Goal: Information Seeking & Learning: Learn about a topic

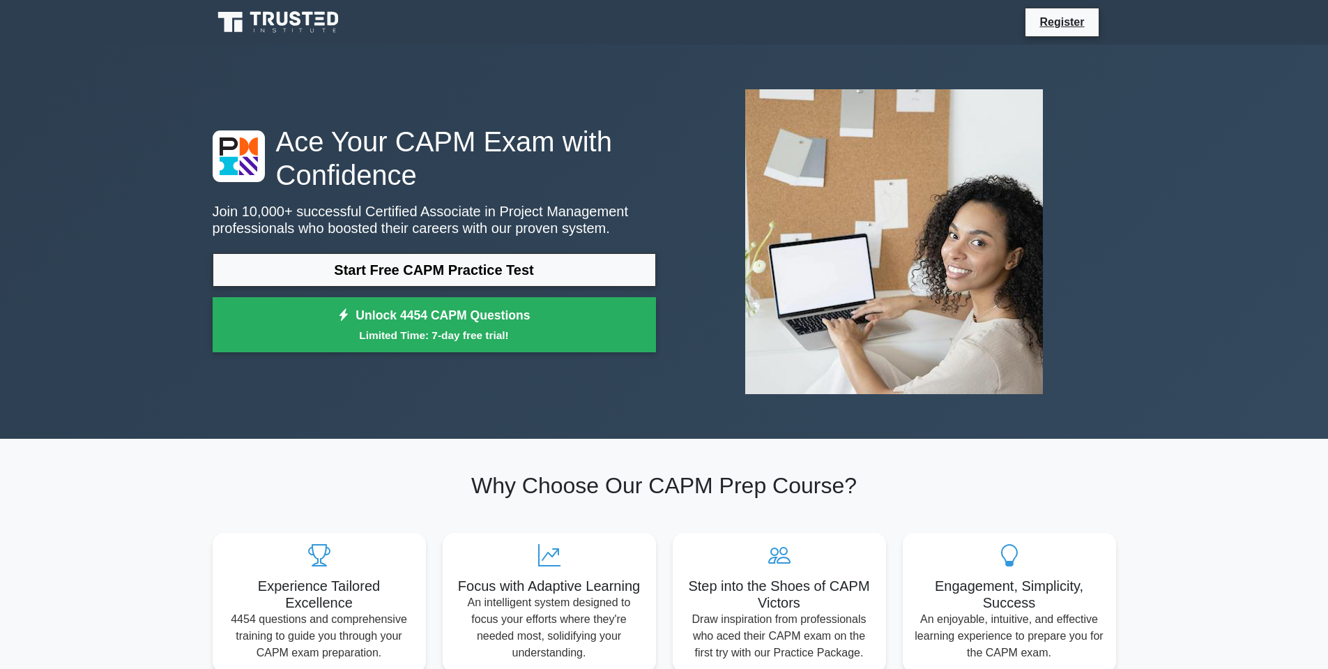
drag, startPoint x: 326, startPoint y: 194, endPoint x: 93, endPoint y: 331, distance: 271.0
click at [93, 331] on div "Ace Your CAPM Exam with Confidence Join 10,000+ successful Certified Associate …" at bounding box center [664, 242] width 1328 height 394
drag, startPoint x: 447, startPoint y: 367, endPoint x: 402, endPoint y: 450, distance: 93.6
click at [402, 450] on section "Why Choose Our CAPM Prep Course? Experience Tailored Excellence 4454 questions …" at bounding box center [664, 572] width 920 height 266
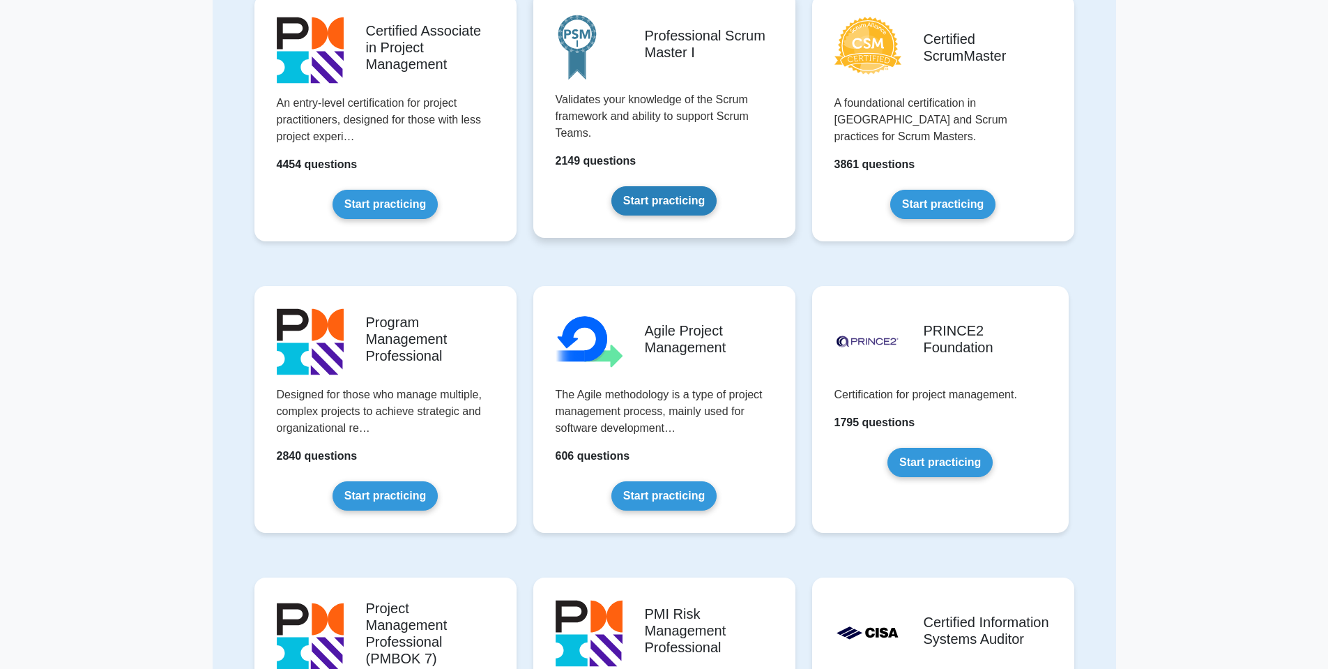
scroll to position [488, 0]
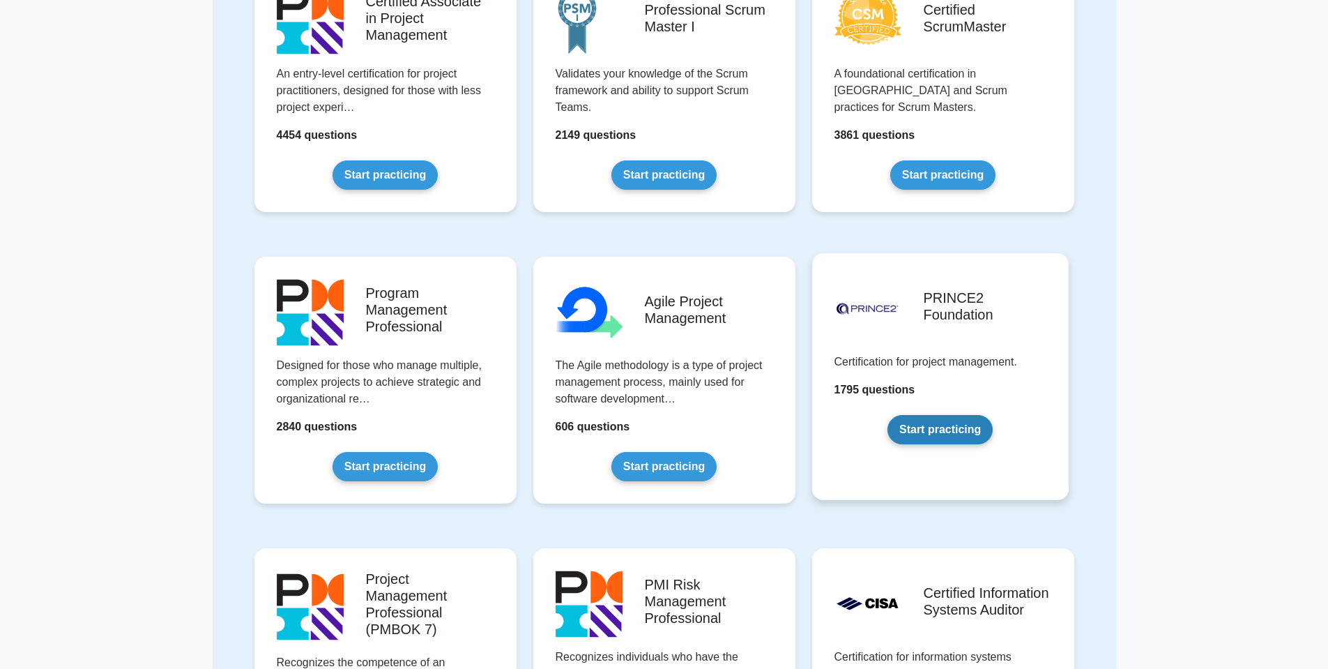
click at [945, 422] on link "Start practicing" at bounding box center [940, 429] width 105 height 29
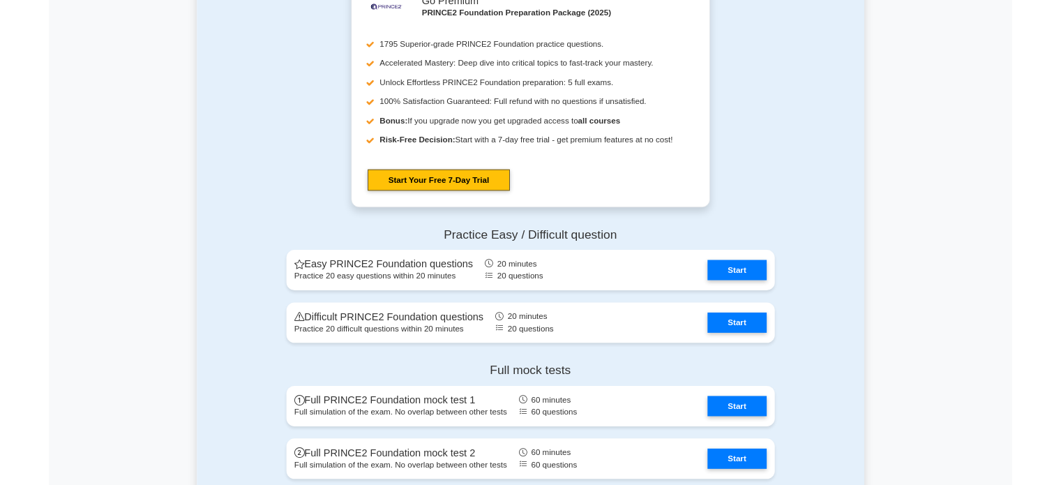
scroll to position [1534, 0]
